Goal: Find specific page/section: Find specific page/section

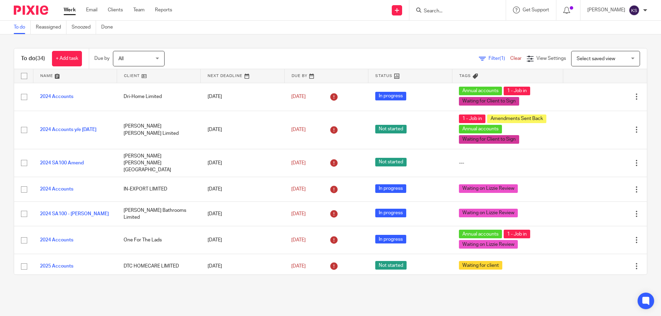
click at [461, 13] on input "Search" at bounding box center [454, 11] width 62 height 6
type input "kno"
click at [467, 21] on div "KNO W MEDIA LIMITED" at bounding box center [464, 26] width 96 height 21
click at [485, 27] on link at bounding box center [464, 27] width 85 height 10
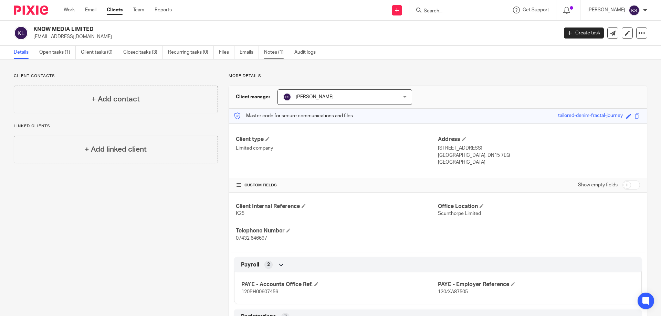
click at [269, 50] on link "Notes (1)" at bounding box center [276, 52] width 25 height 13
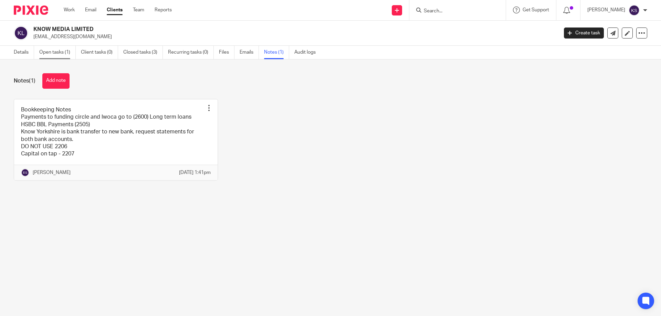
click at [50, 59] on link "Open tasks (1)" at bounding box center [57, 52] width 36 height 13
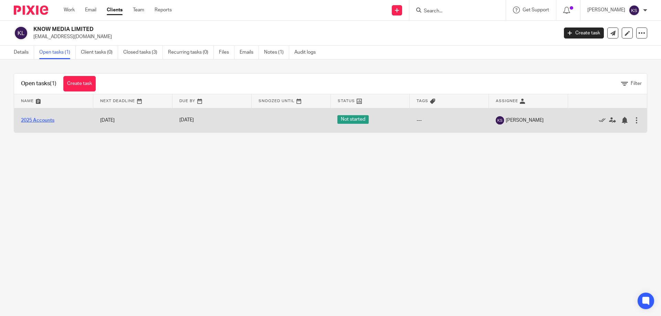
click at [30, 119] on link "2025 Accounts" at bounding box center [37, 120] width 33 height 5
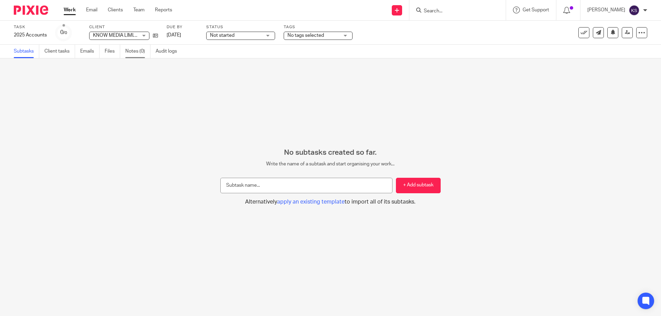
click at [129, 52] on link "Notes (0)" at bounding box center [137, 51] width 25 height 13
